Goal: Task Accomplishment & Management: Use online tool/utility

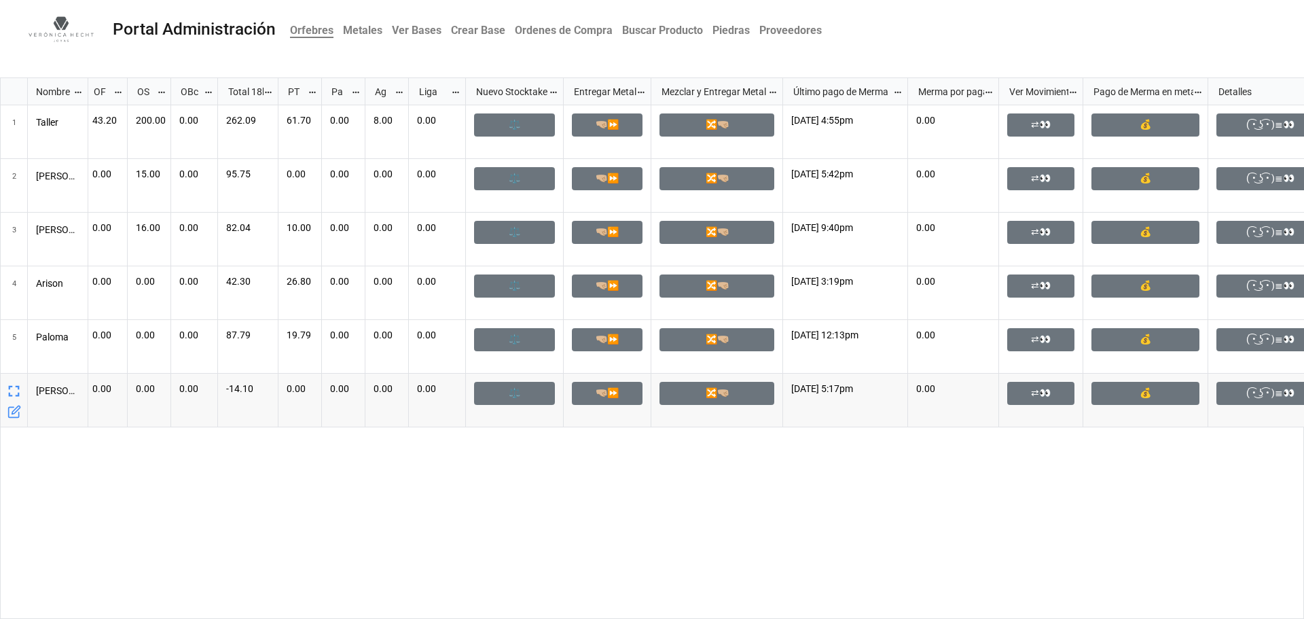
scroll to position [0, 234]
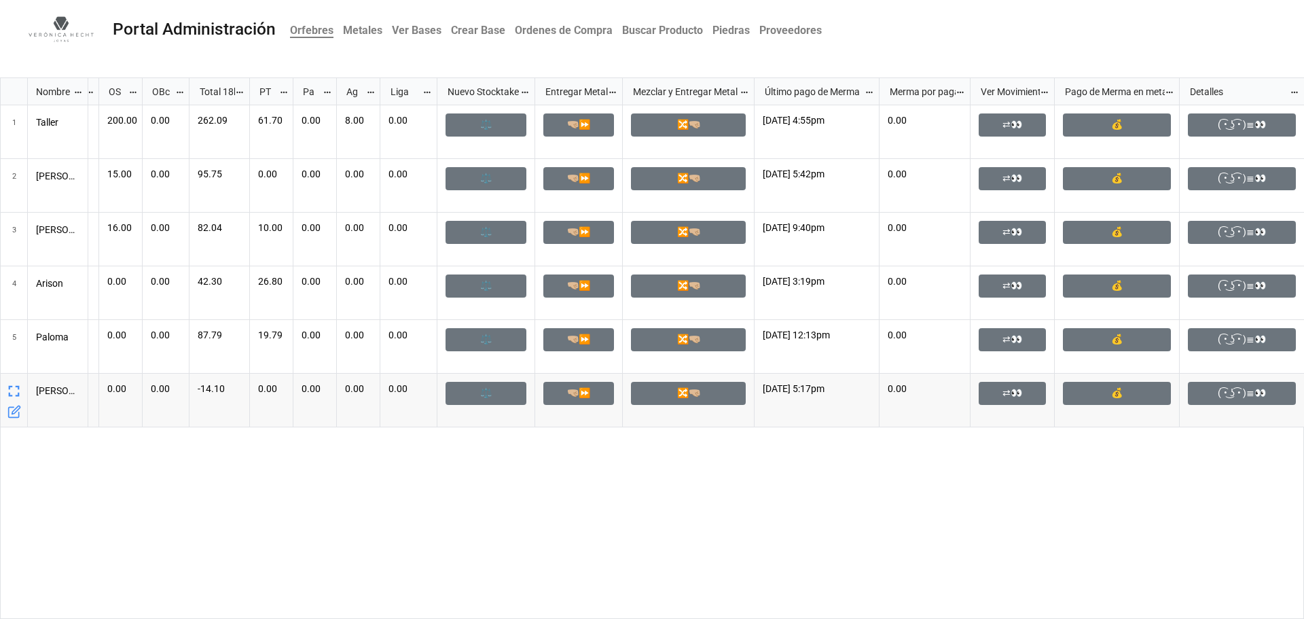
drag, startPoint x: 394, startPoint y: 612, endPoint x: 532, endPoint y: 613, distance: 138.5
click at [532, 613] on div "43.20 200.00 0.00 262.09 61.70 0.00 8.00 0.00 ⚖ 🤜🏼⏩ 🔀🤜🏼 27/8/2025 4:55pm 0.00 ⇄…" at bounding box center [696, 362] width 1216 height 514
click at [1015, 231] on link "⇄👀" at bounding box center [1012, 232] width 67 height 23
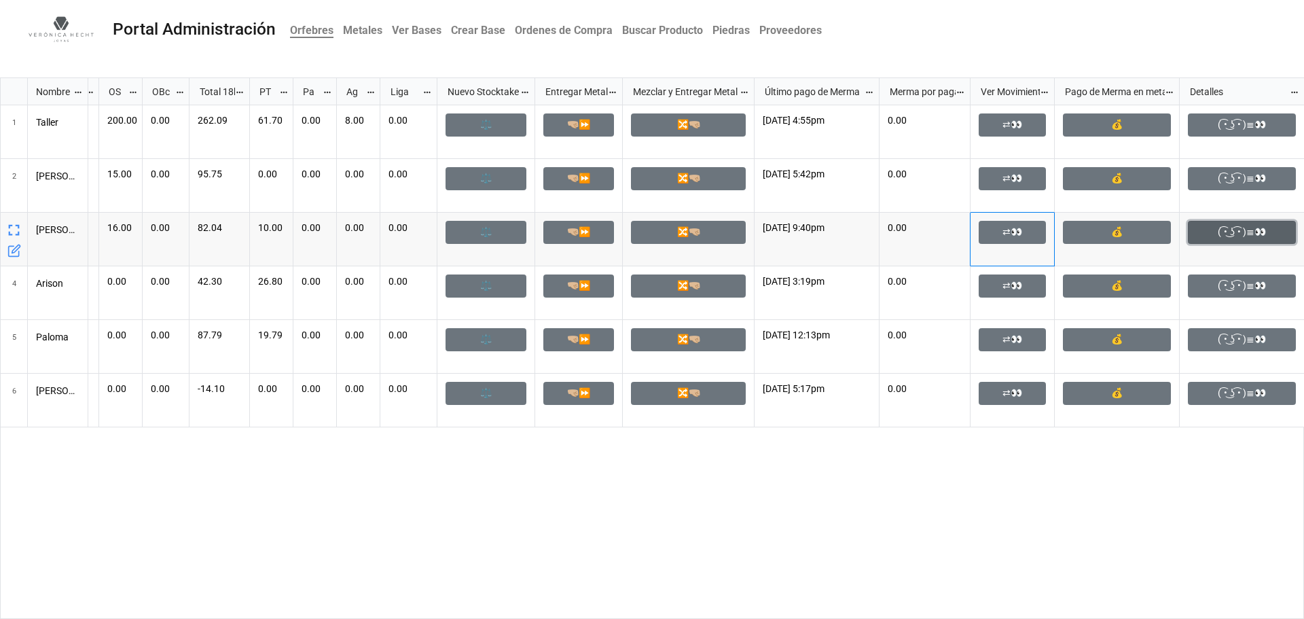
click at [1241, 231] on link "( ͡• ͜ʖ ͡• )≣👀" at bounding box center [1242, 232] width 108 height 23
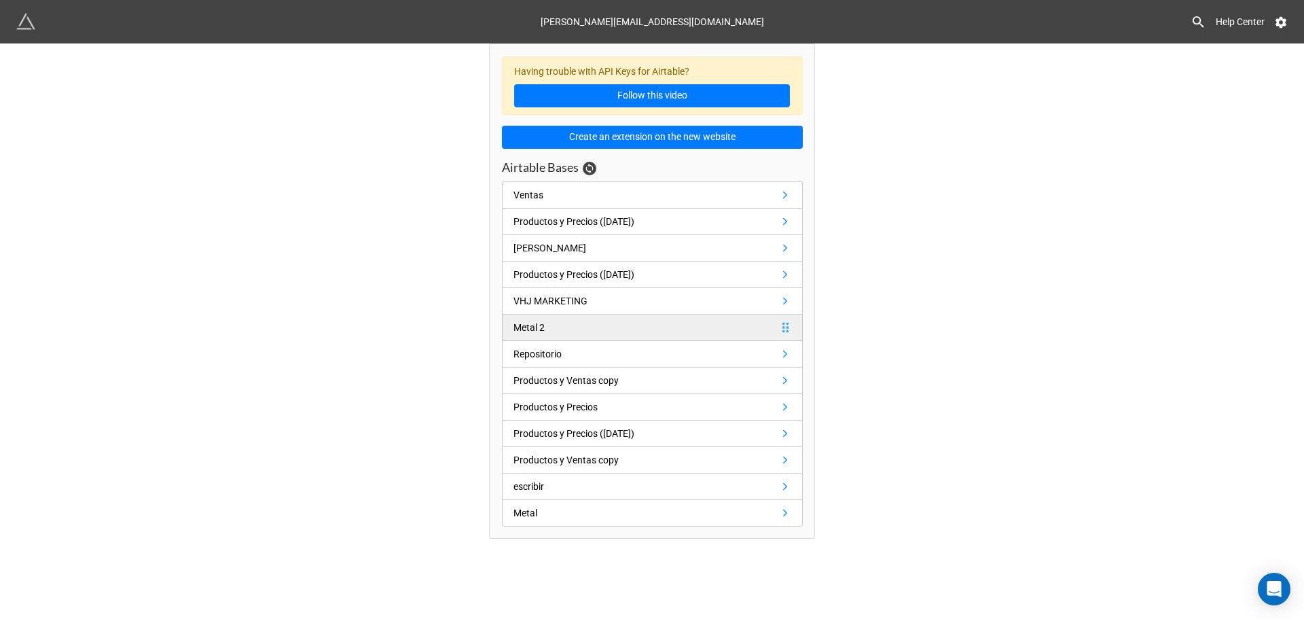
click at [588, 327] on link "Metal 2" at bounding box center [652, 327] width 301 height 26
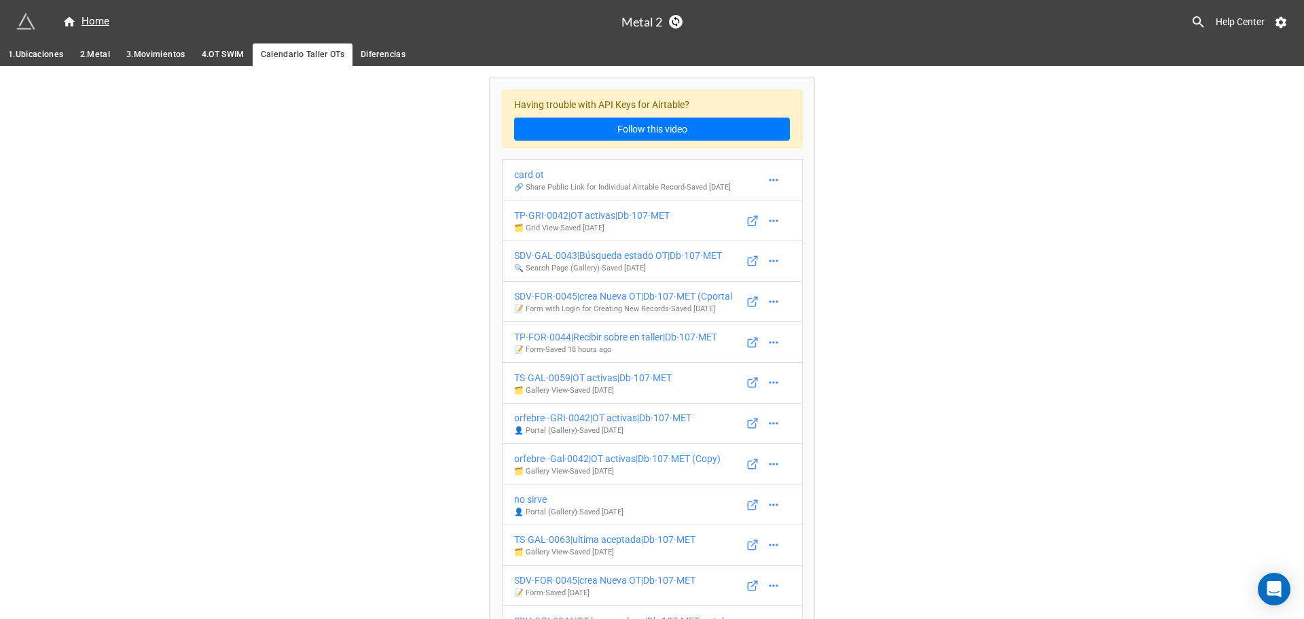
click at [132, 56] on span "3.Movimientos" at bounding box center [155, 55] width 59 height 14
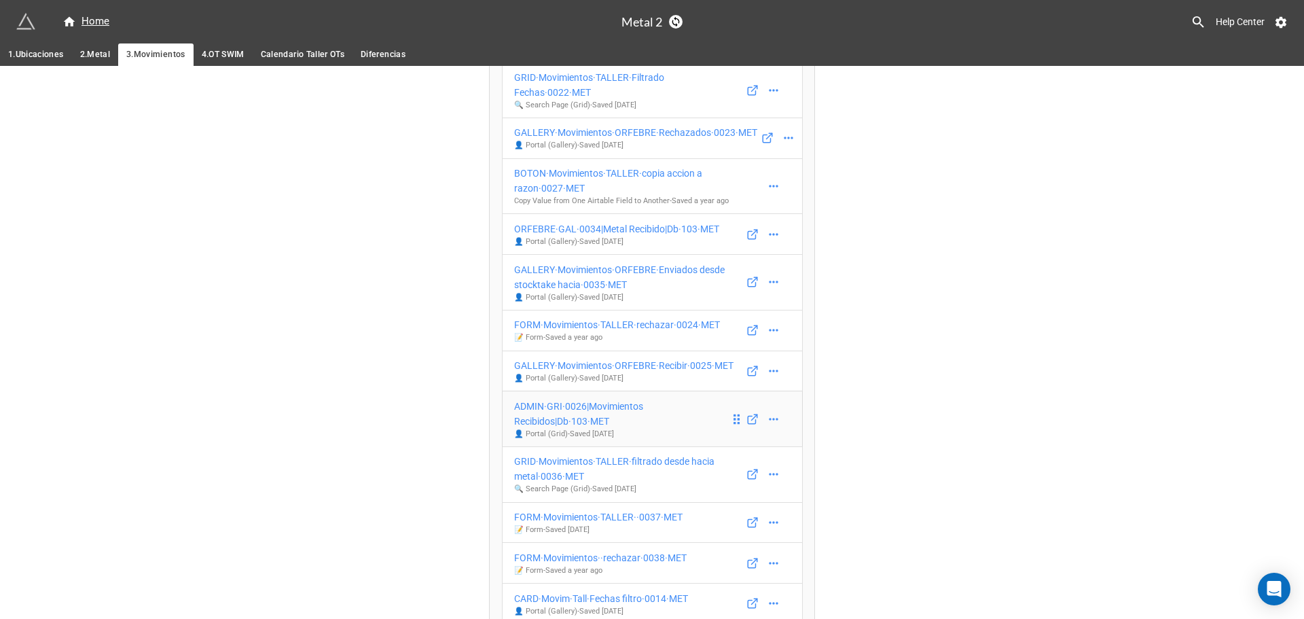
scroll to position [475, 0]
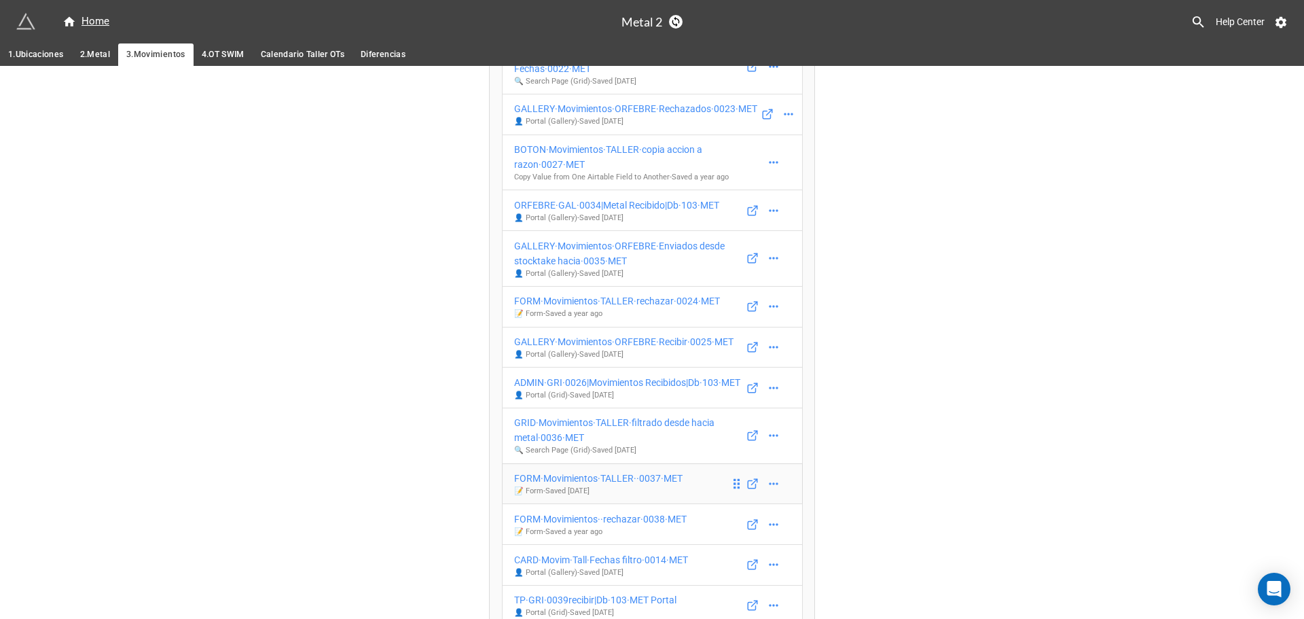
click at [558, 471] on div "FORM·Movimientos·TALLER··0037·MET" at bounding box center [598, 478] width 168 height 15
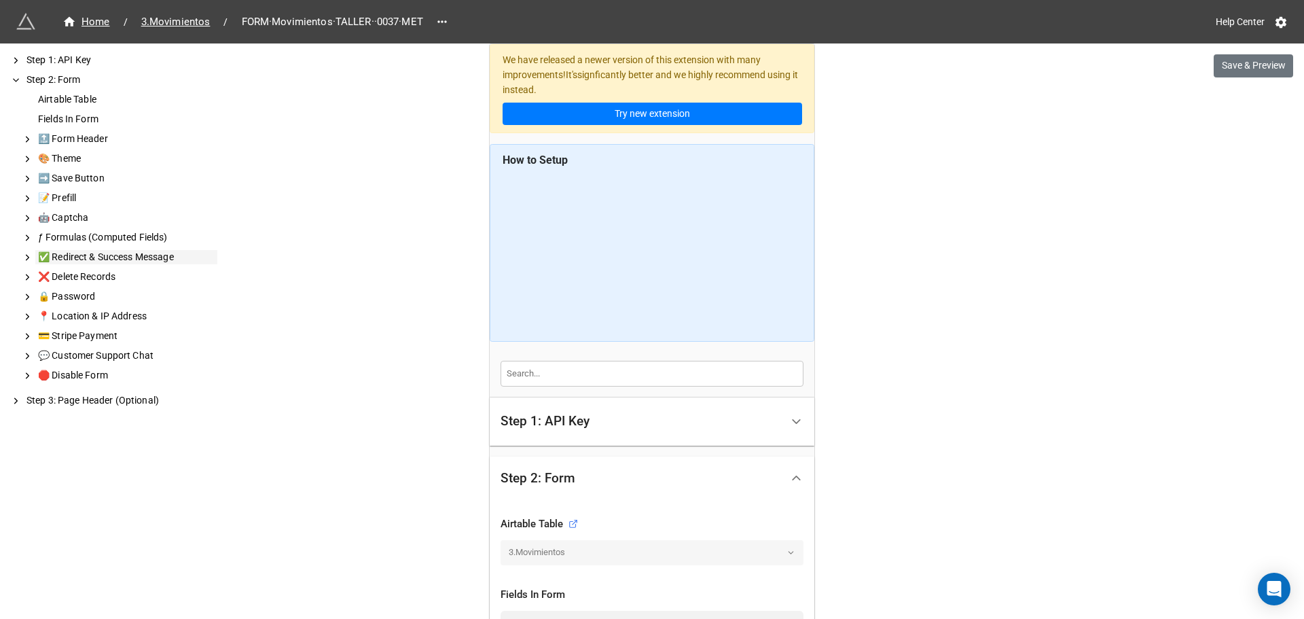
click at [64, 259] on div "✅ Redirect & Success Message" at bounding box center [126, 257] width 182 height 14
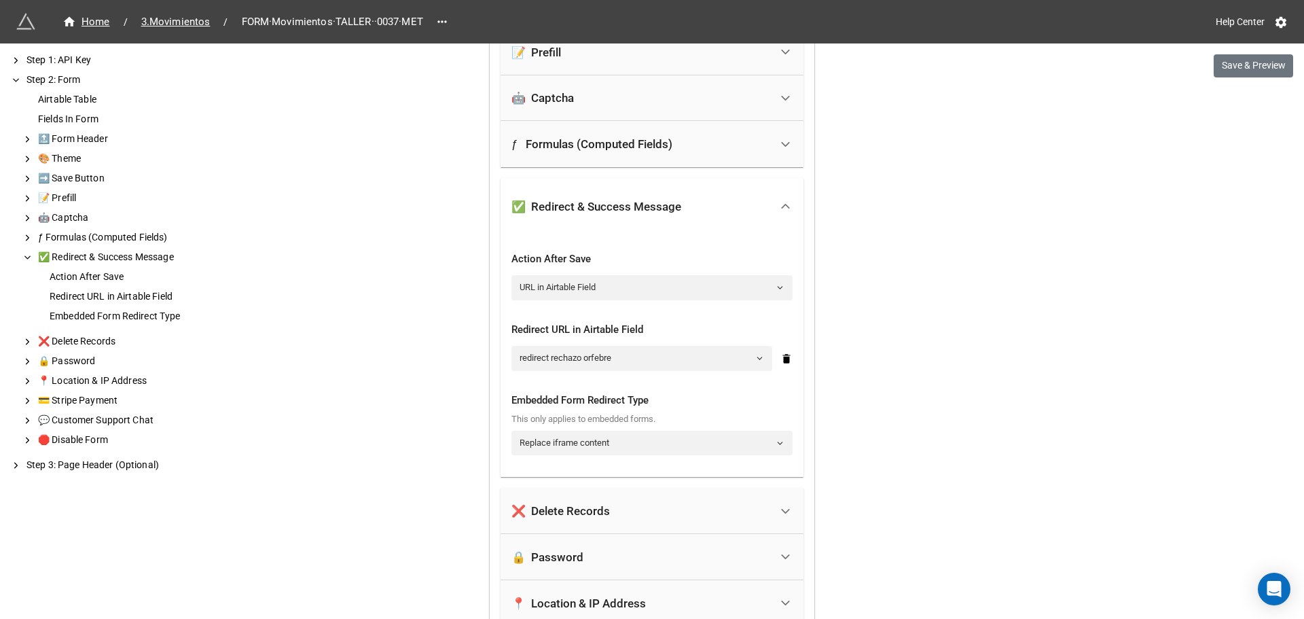
scroll to position [1717, 0]
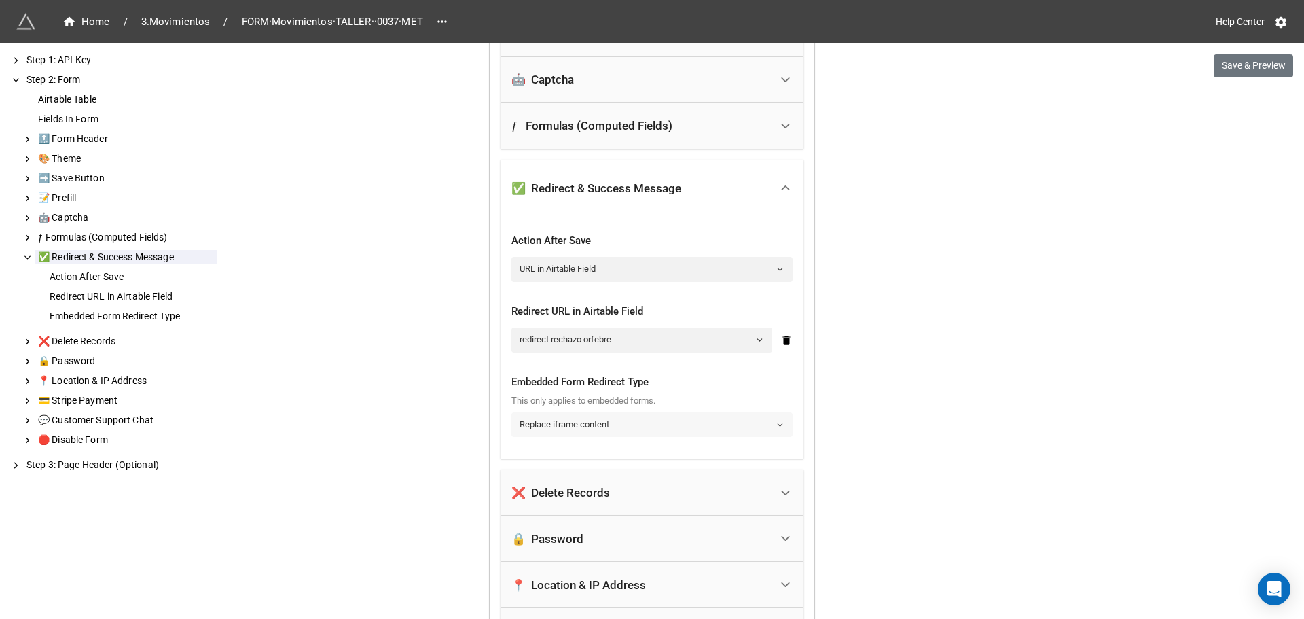
click at [622, 424] on link "Replace iframe content" at bounding box center [651, 424] width 281 height 24
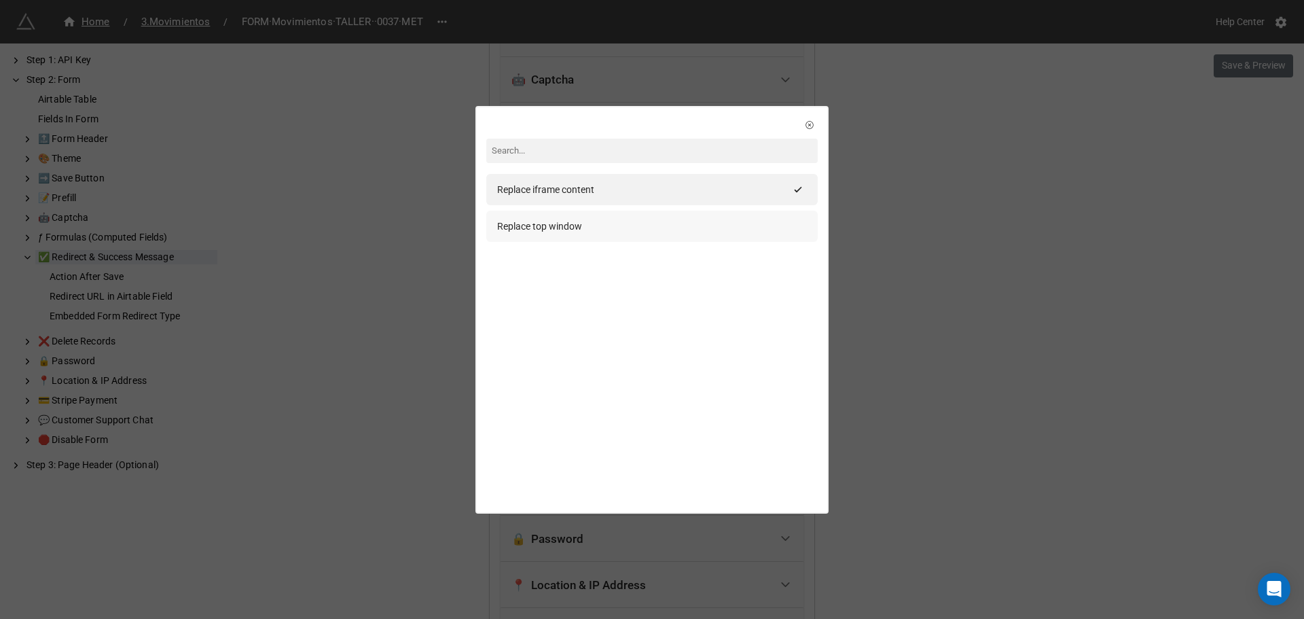
click at [564, 234] on div "Replace top window" at bounding box center [651, 226] width 331 height 31
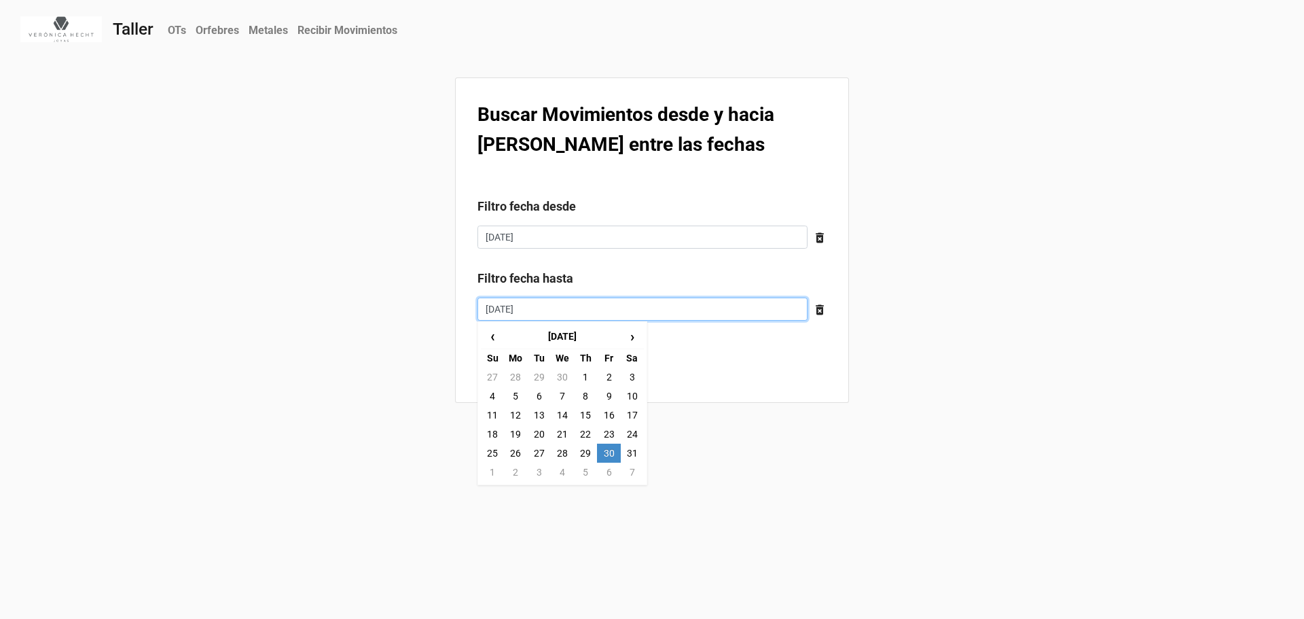
click at [503, 309] on input "[DATE]" at bounding box center [642, 308] width 330 height 23
click at [632, 334] on span "›" at bounding box center [632, 336] width 22 height 22
click at [632, 338] on span "›" at bounding box center [632, 336] width 22 height 22
click at [494, 470] on td "31" at bounding box center [492, 471] width 23 height 19
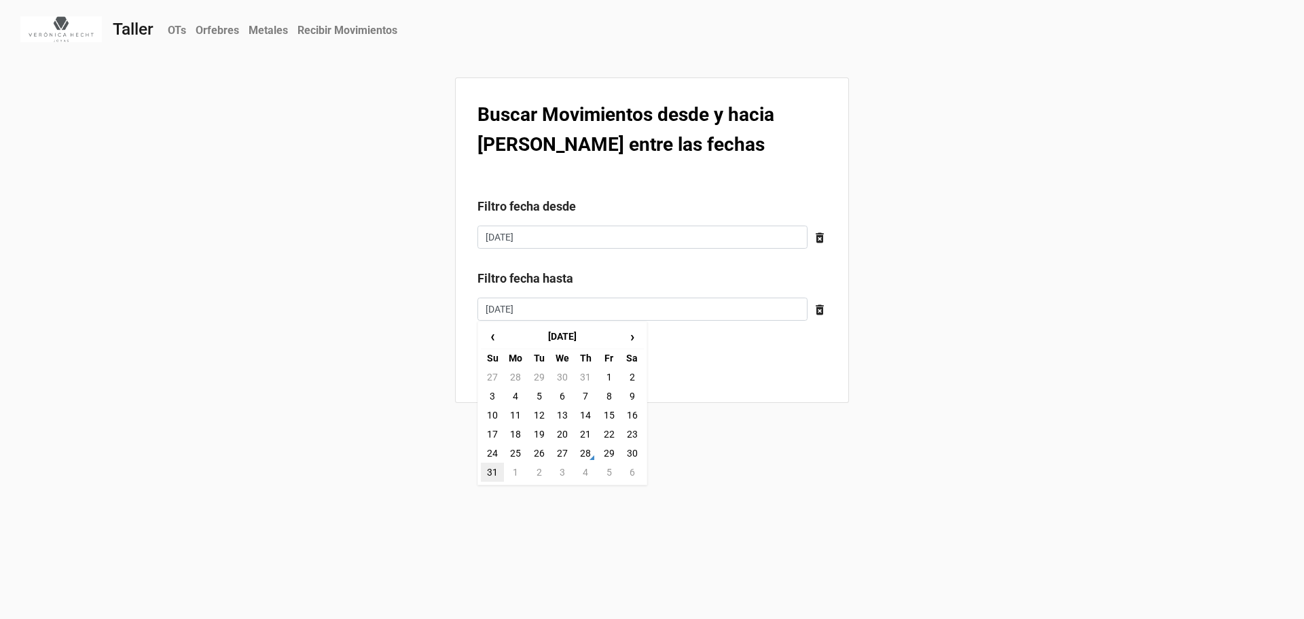
type input "31/8/2025"
click at [499, 366] on b "Buscar" at bounding box center [502, 366] width 30 height 14
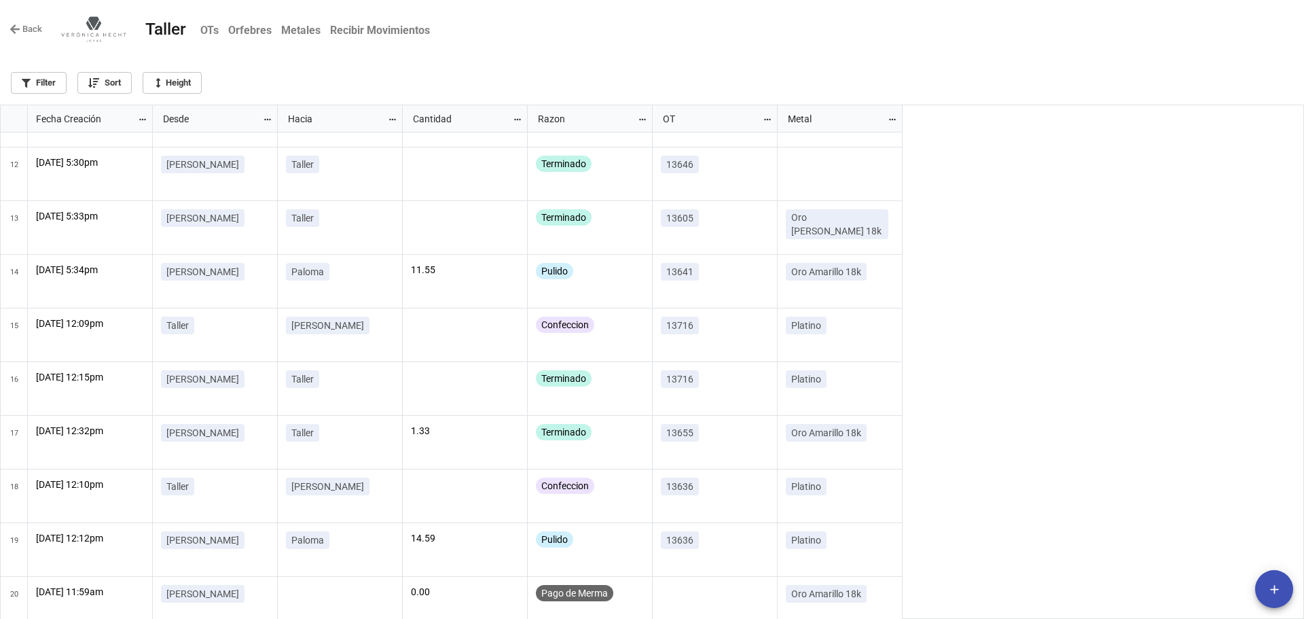
scroll to position [586, 0]
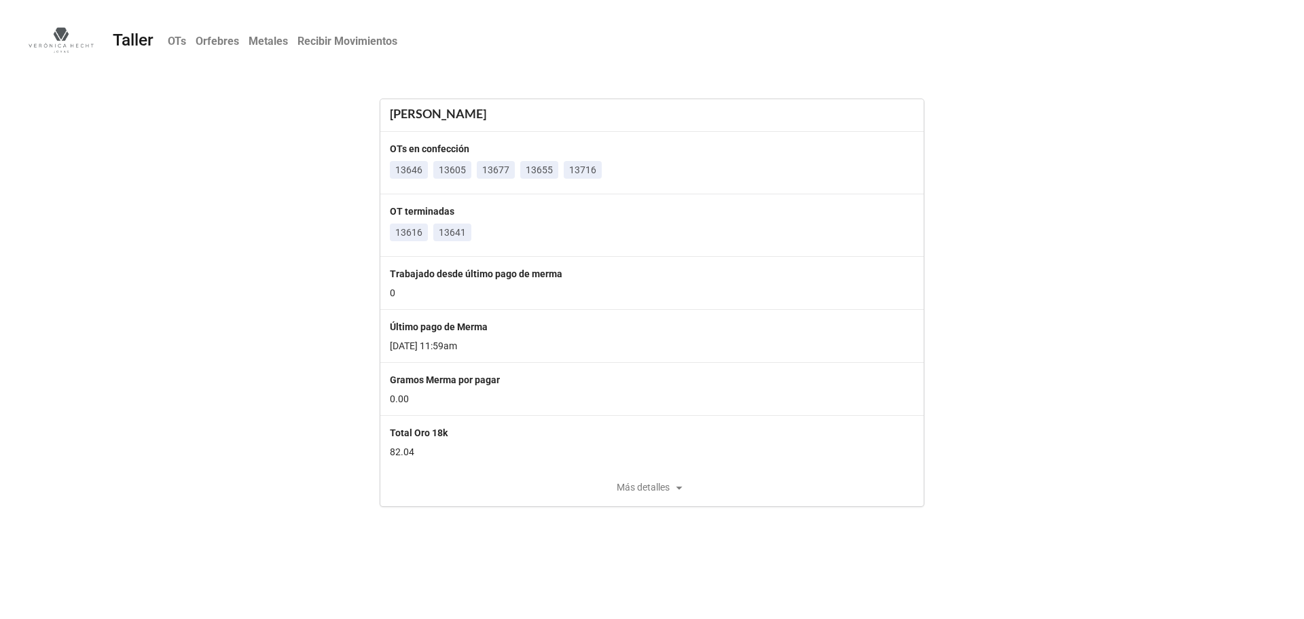
click at [676, 487] on icon at bounding box center [679, 487] width 6 height 3
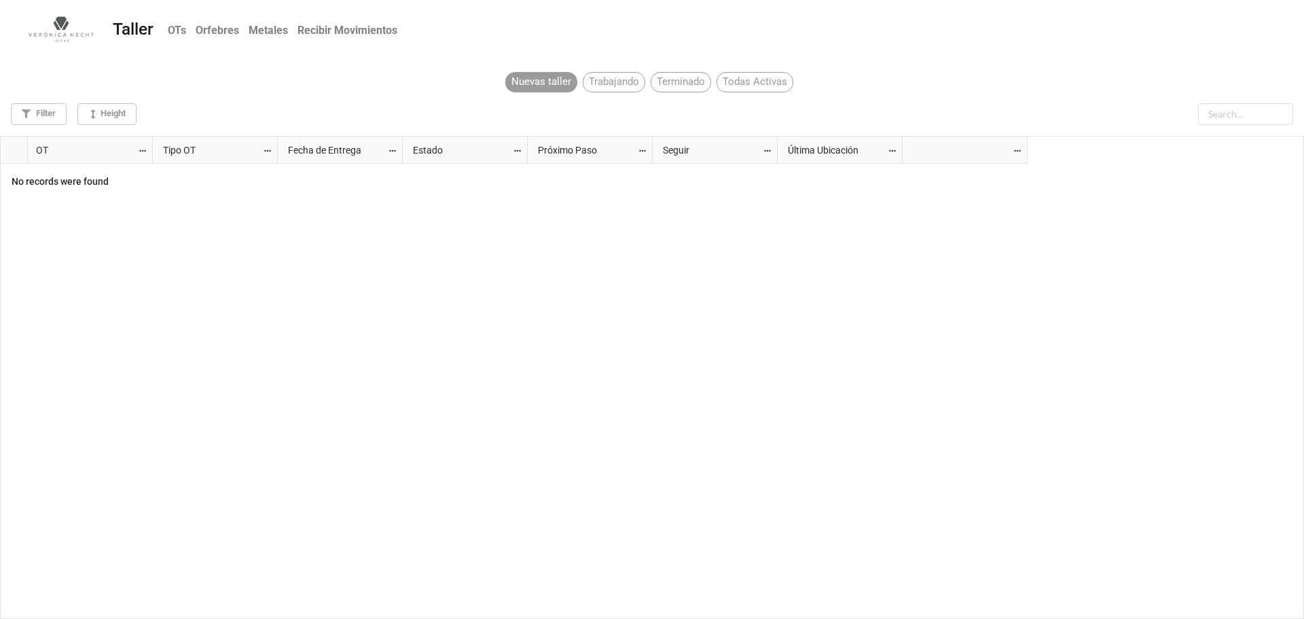
scroll to position [475, 1296]
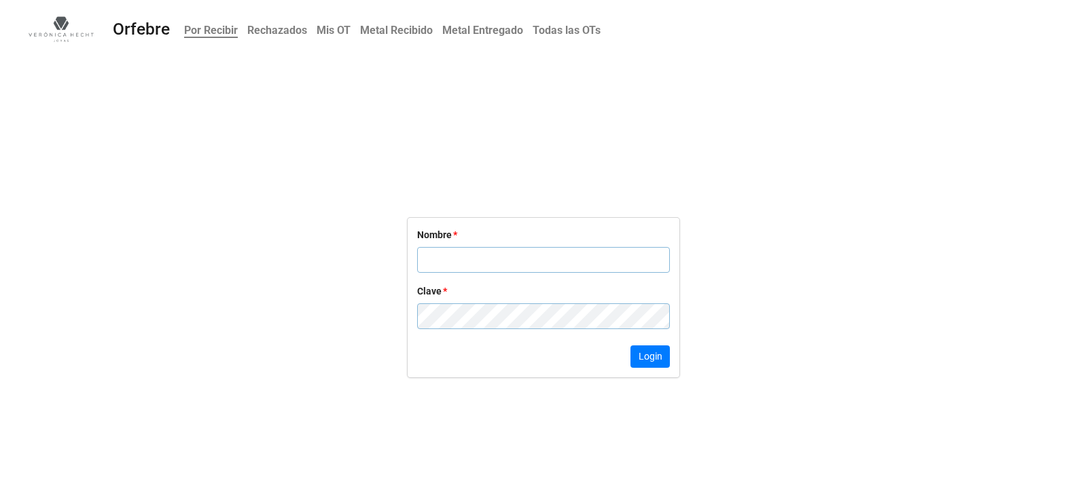
click at [456, 255] on input "text" at bounding box center [543, 260] width 253 height 26
type input "[PERSON_NAME]"
click at [654, 351] on button "Login" at bounding box center [649, 357] width 39 height 23
click at [447, 254] on input "text" at bounding box center [543, 253] width 253 height 26
type input "[PERSON_NAME]"
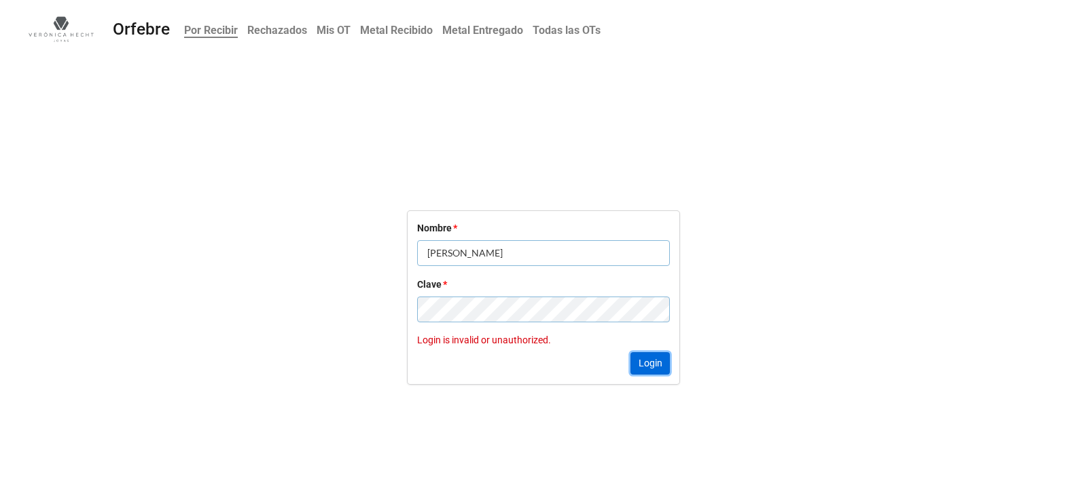
click at [649, 368] on button "Login" at bounding box center [649, 363] width 39 height 23
click at [513, 256] on input "text" at bounding box center [543, 253] width 253 height 26
type input "[PERSON_NAME]"
click at [665, 366] on button "Login" at bounding box center [649, 363] width 39 height 23
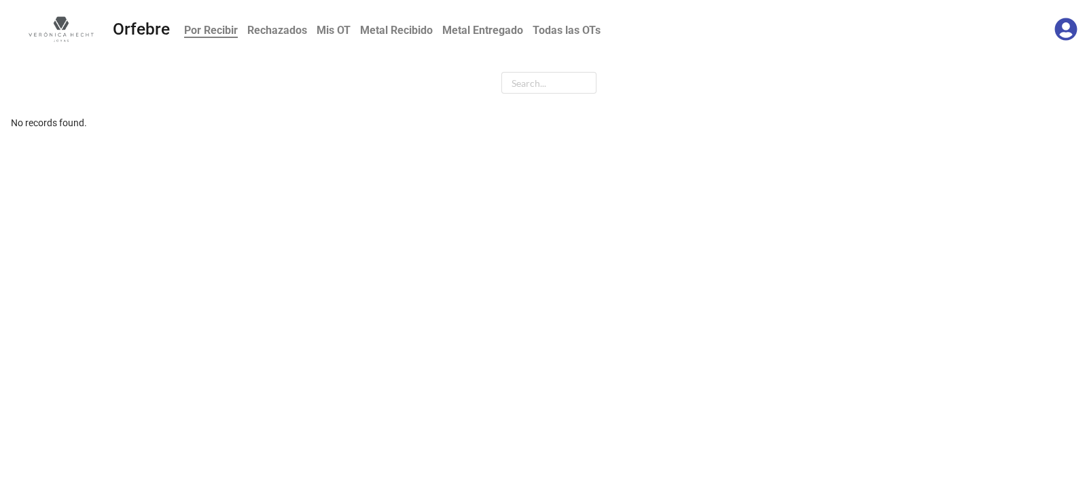
click at [1063, 36] on icon at bounding box center [1065, 29] width 23 height 23
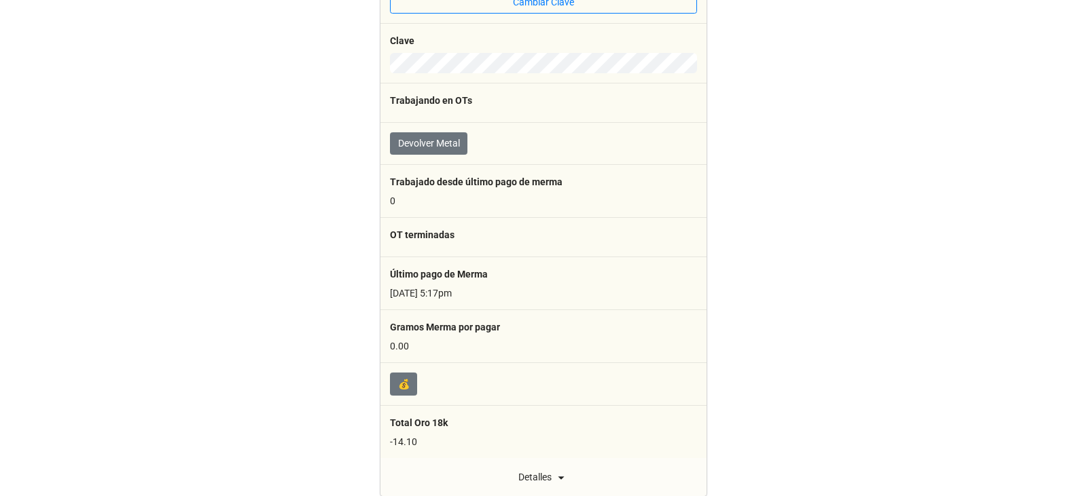
scroll to position [162, 0]
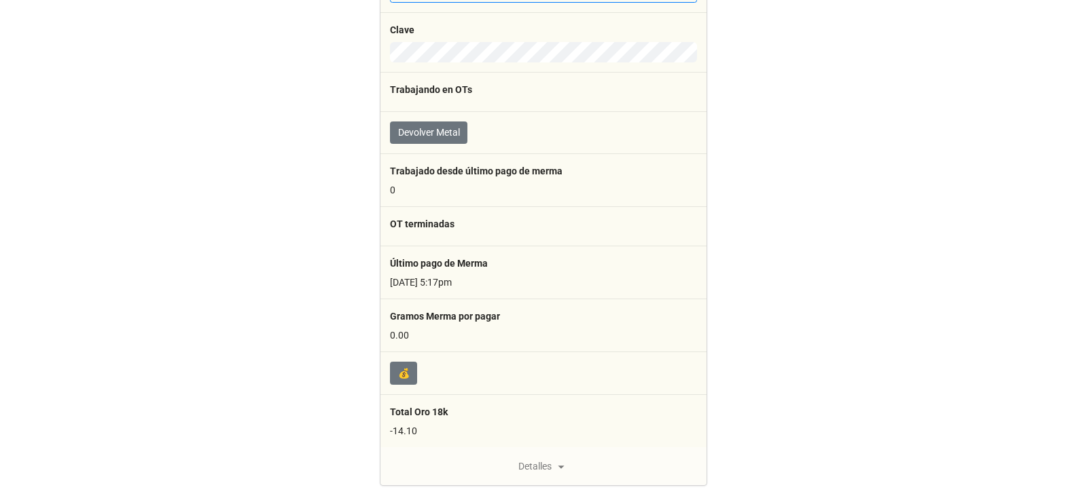
click at [532, 470] on div "Detalles" at bounding box center [543, 466] width 326 height 16
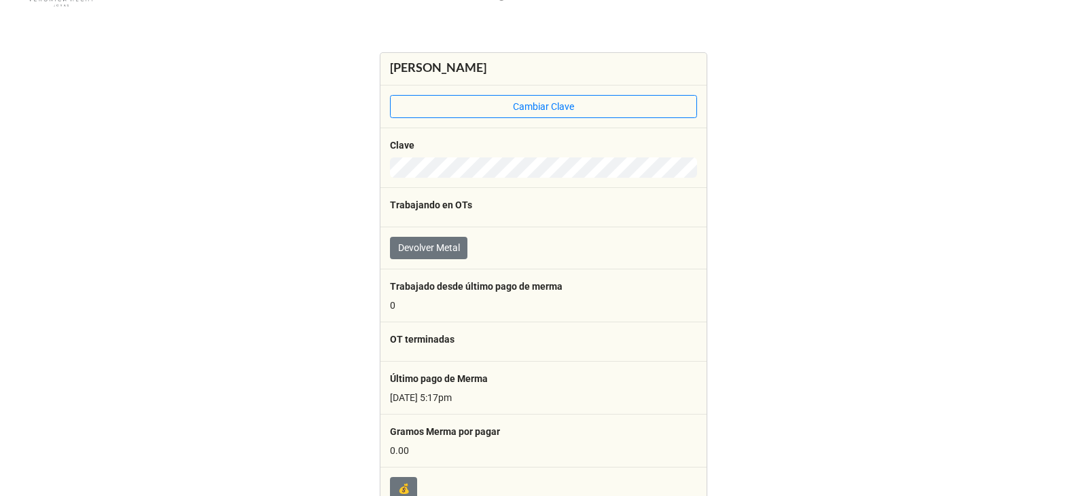
scroll to position [0, 0]
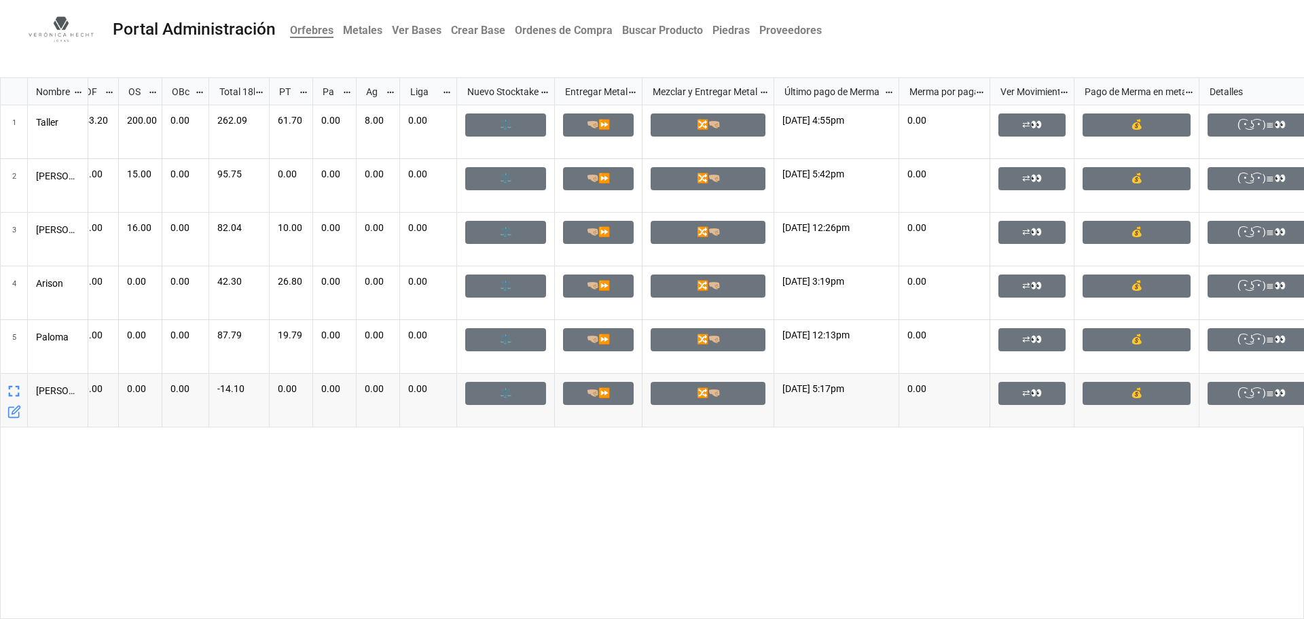
scroll to position [0, 218]
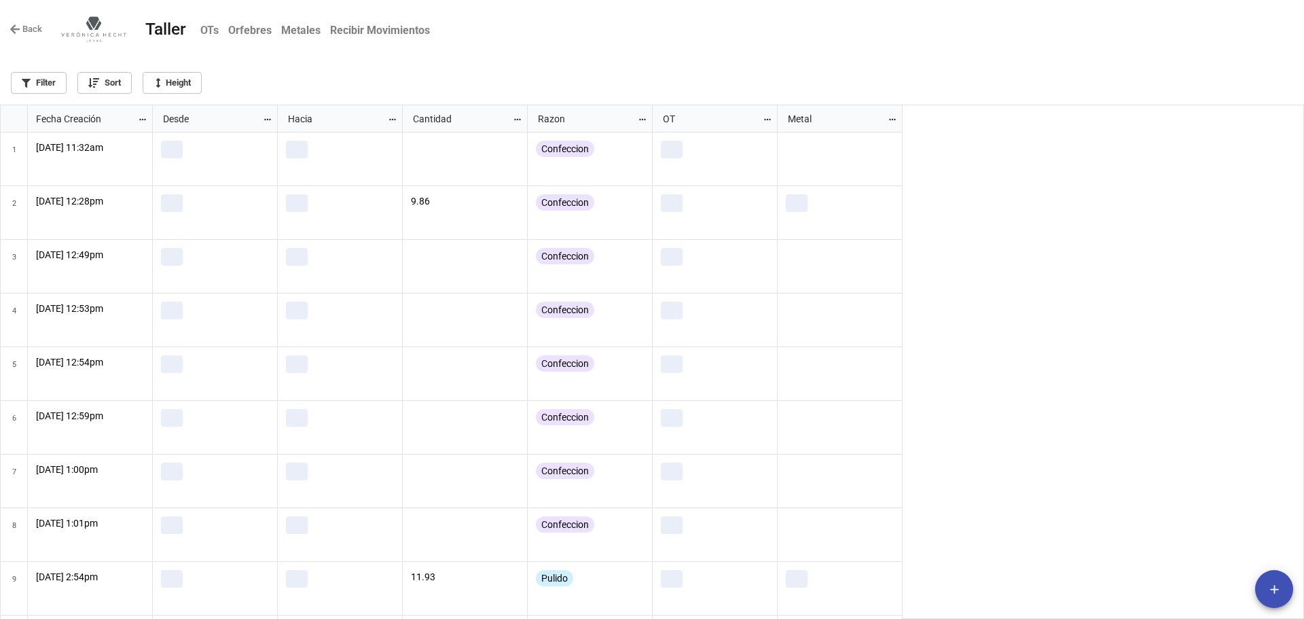
scroll to position [506, 1296]
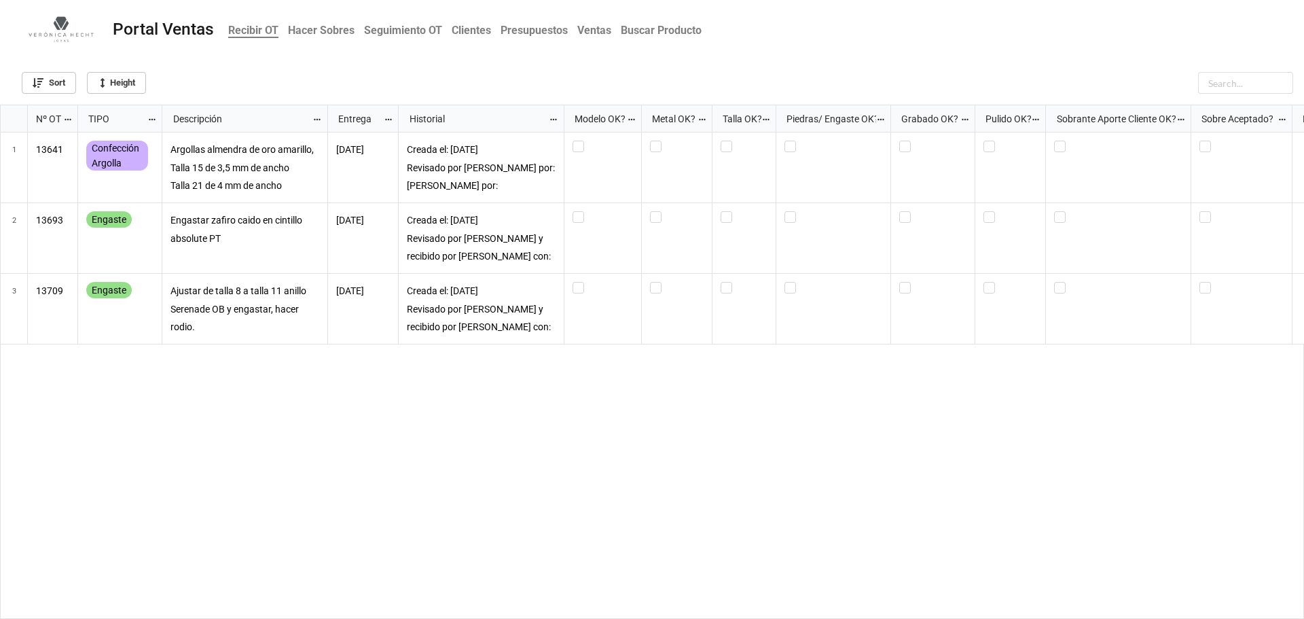
scroll to position [506, 1296]
click at [292, 29] on b "Hacer Sobres" at bounding box center [321, 30] width 67 height 13
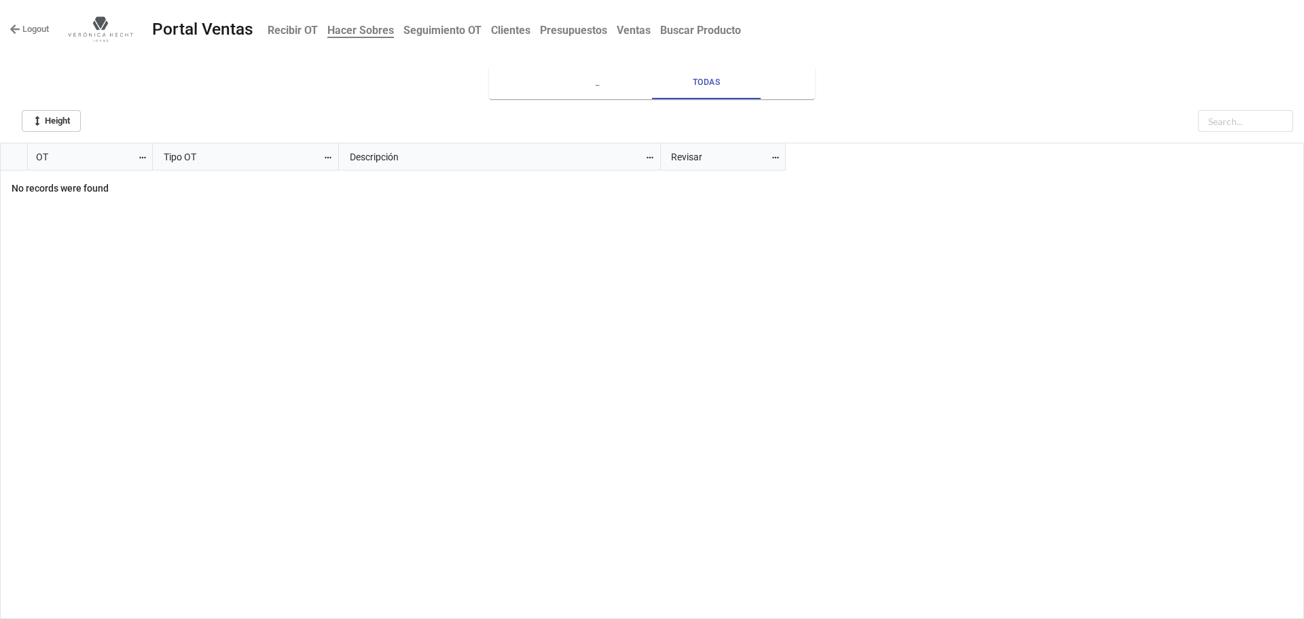
scroll to position [468, 1296]
